Goal: Book appointment/travel/reservation

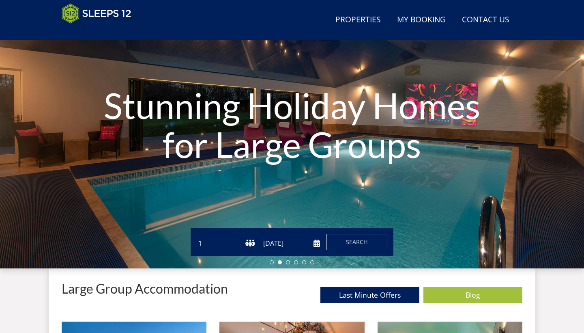
scroll to position [119, 0]
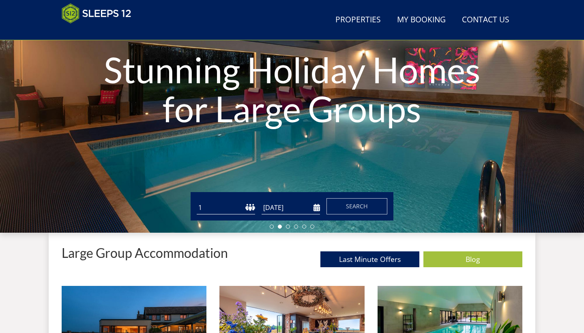
click at [316, 205] on input "[DATE]" at bounding box center [291, 207] width 58 height 13
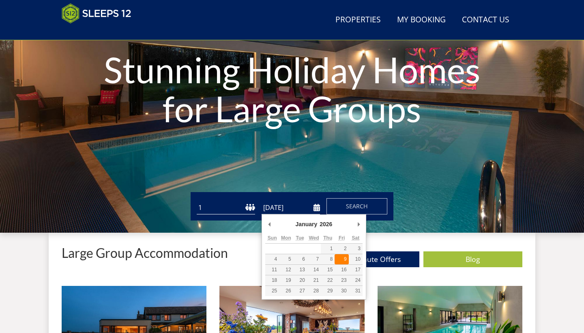
type input "[DATE]"
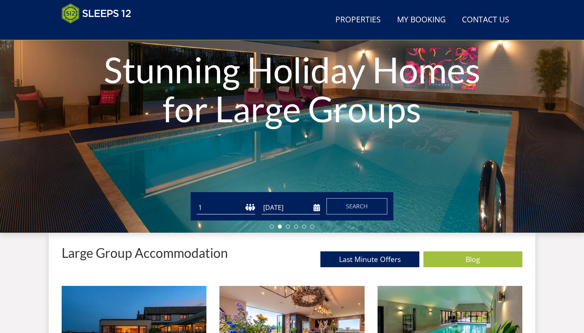
select select "12"
click at [350, 208] on span "Search" at bounding box center [357, 206] width 22 height 8
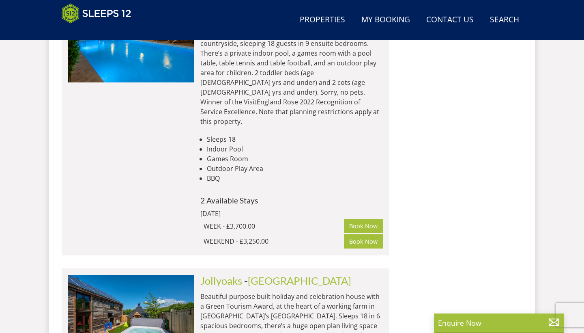
scroll to position [3363, 0]
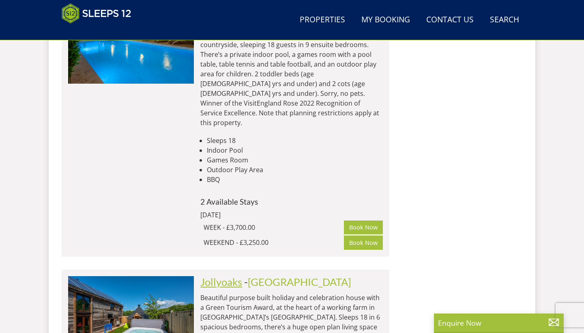
click at [238, 275] on link "Jollyoaks" at bounding box center [221, 281] width 42 height 12
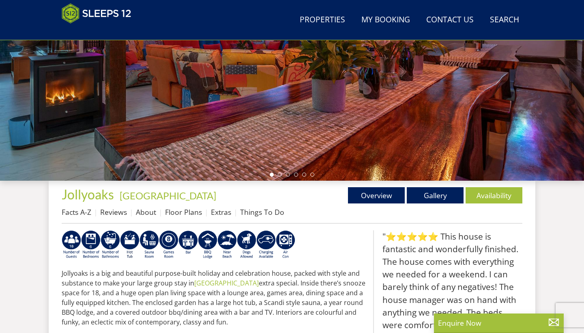
scroll to position [190, 0]
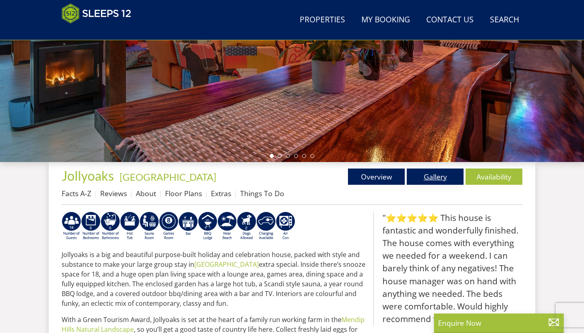
click at [445, 175] on link "Gallery" at bounding box center [435, 176] width 57 height 16
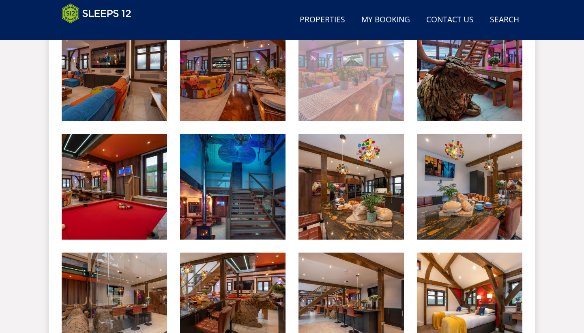
scroll to position [623, 0]
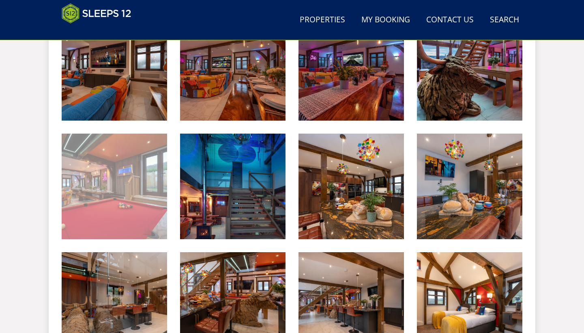
click at [116, 195] on img at bounding box center [114, 185] width 105 height 105
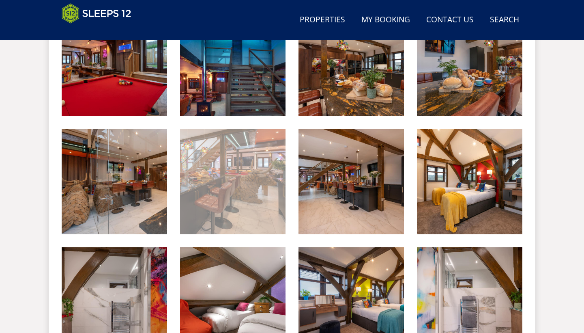
scroll to position [748, 0]
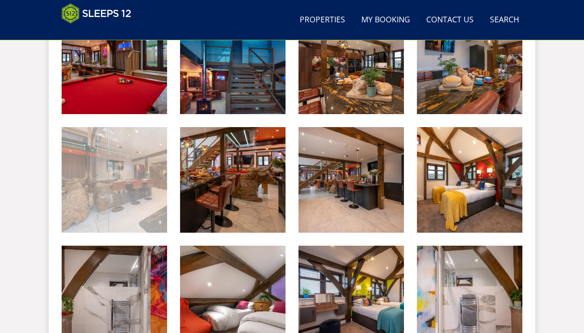
click at [123, 208] on img at bounding box center [114, 179] width 105 height 105
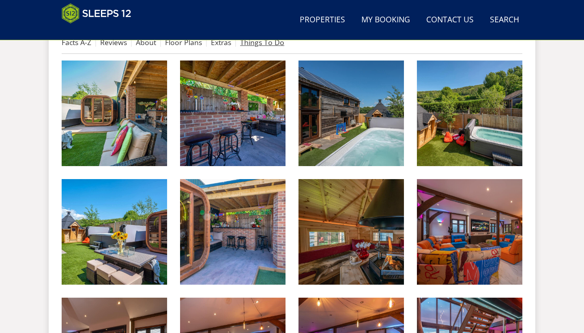
scroll to position [343, 0]
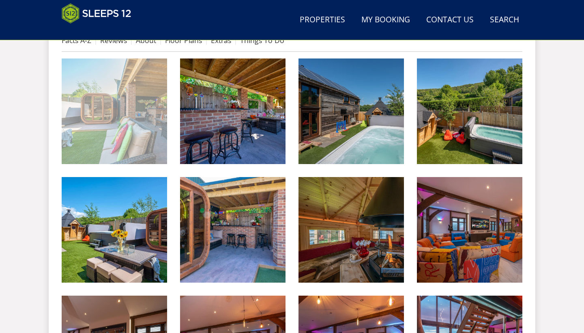
click at [158, 135] on img at bounding box center [114, 110] width 105 height 105
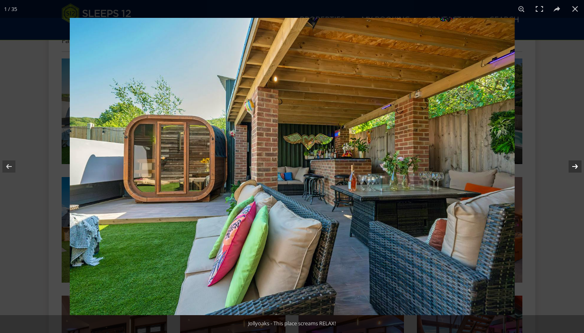
click at [569, 166] on button at bounding box center [570, 166] width 28 height 41
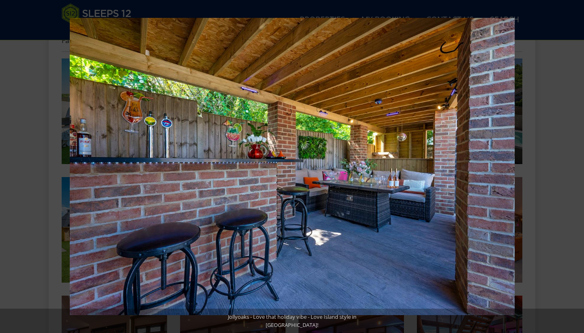
click at [569, 166] on button at bounding box center [570, 166] width 28 height 41
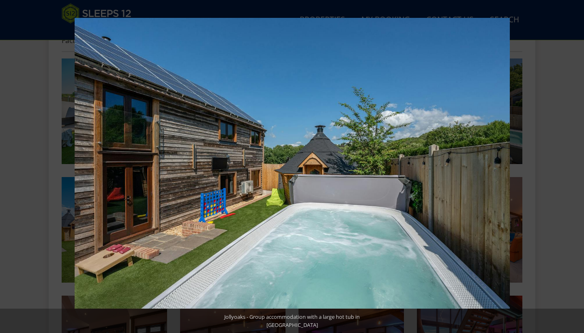
click at [569, 166] on button at bounding box center [570, 166] width 28 height 41
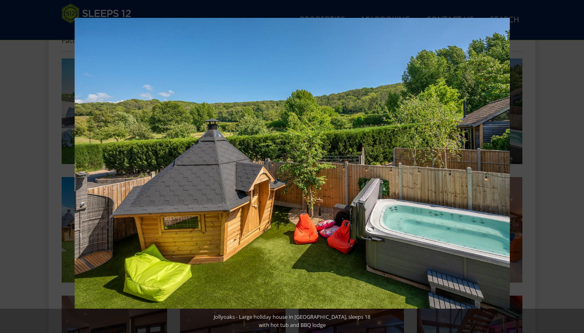
click at [569, 166] on button at bounding box center [570, 166] width 28 height 41
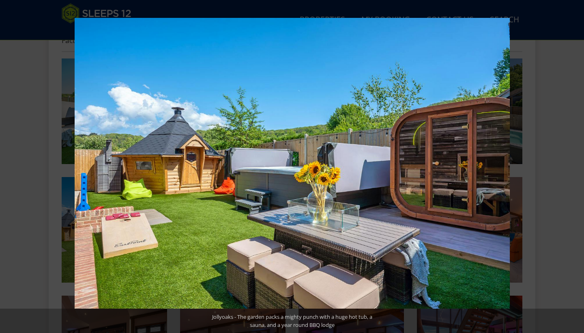
click at [569, 166] on button at bounding box center [570, 166] width 28 height 41
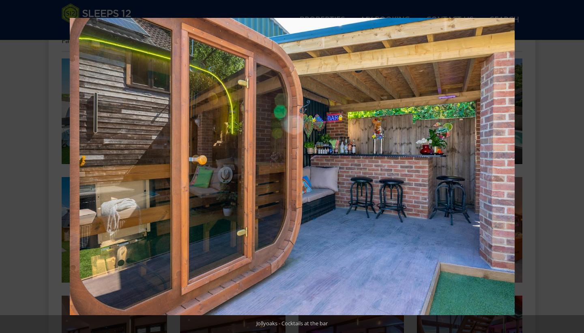
click at [569, 166] on button at bounding box center [570, 166] width 28 height 41
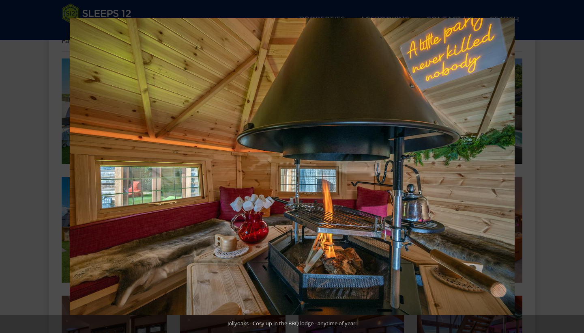
click at [569, 166] on button at bounding box center [570, 166] width 28 height 41
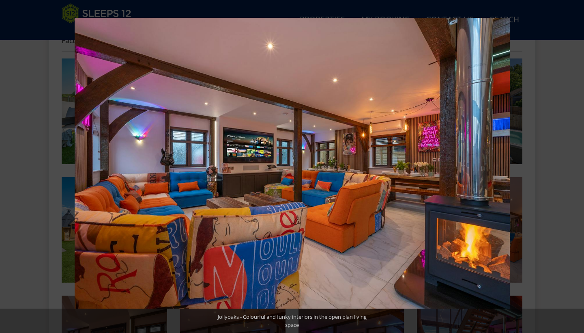
click at [569, 166] on button at bounding box center [570, 166] width 28 height 41
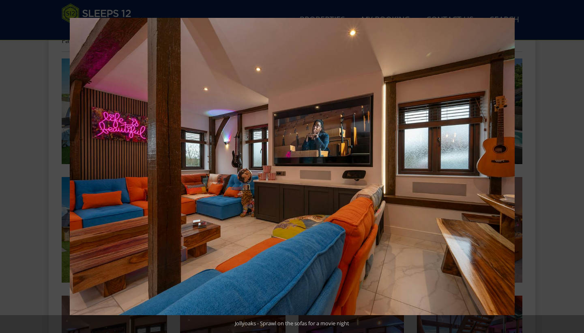
click at [569, 166] on button at bounding box center [570, 166] width 28 height 41
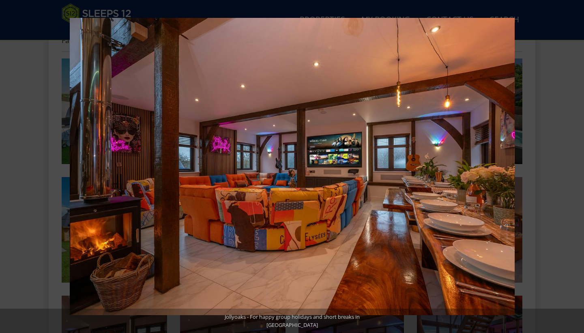
click at [569, 166] on button at bounding box center [570, 166] width 28 height 41
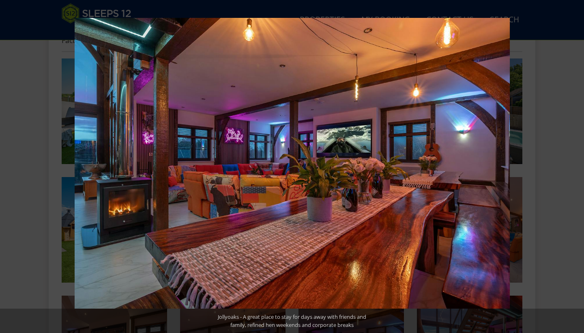
click at [569, 166] on button at bounding box center [570, 166] width 28 height 41
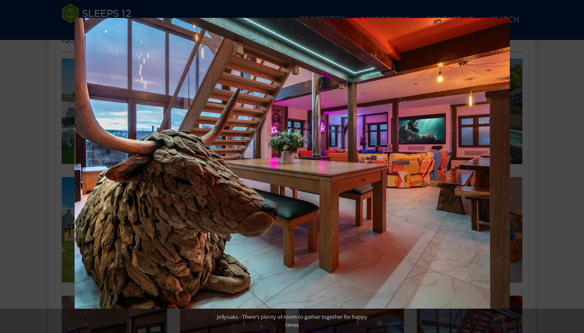
click at [569, 166] on button at bounding box center [570, 166] width 28 height 41
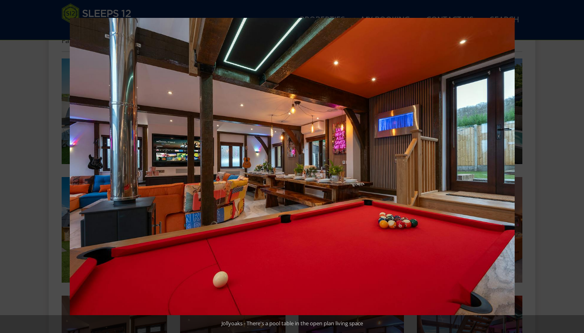
click at [569, 166] on button at bounding box center [570, 166] width 28 height 41
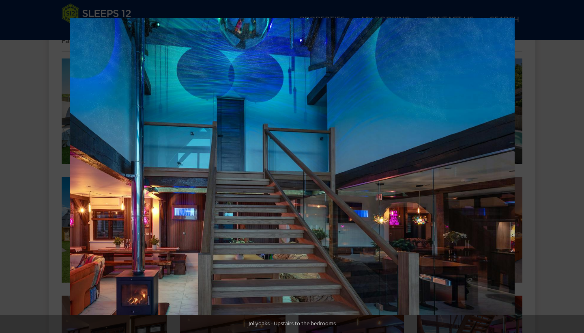
click at [569, 166] on button at bounding box center [570, 166] width 28 height 41
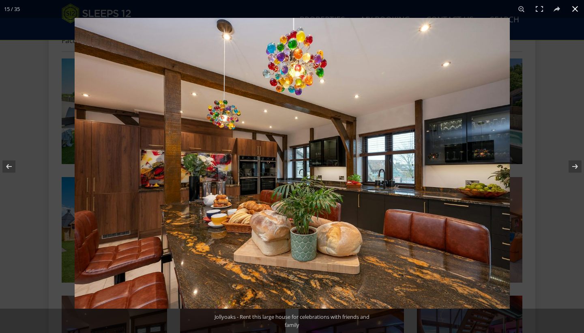
click at [35, 64] on div at bounding box center [292, 166] width 584 height 333
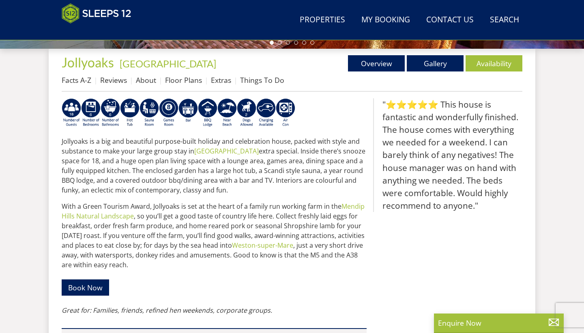
scroll to position [305, 0]
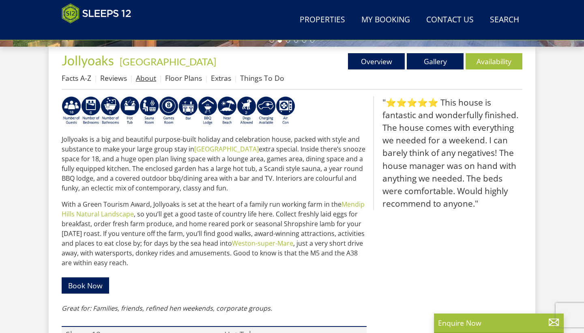
click at [143, 75] on link "About" at bounding box center [146, 78] width 20 height 10
